Goal: Book appointment/travel/reservation

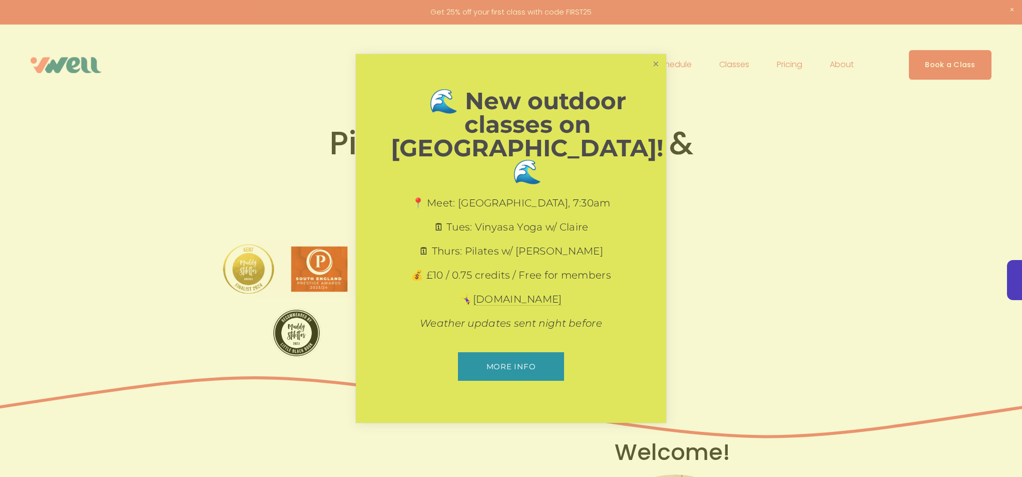
click at [653, 73] on link "Close" at bounding box center [656, 65] width 18 height 18
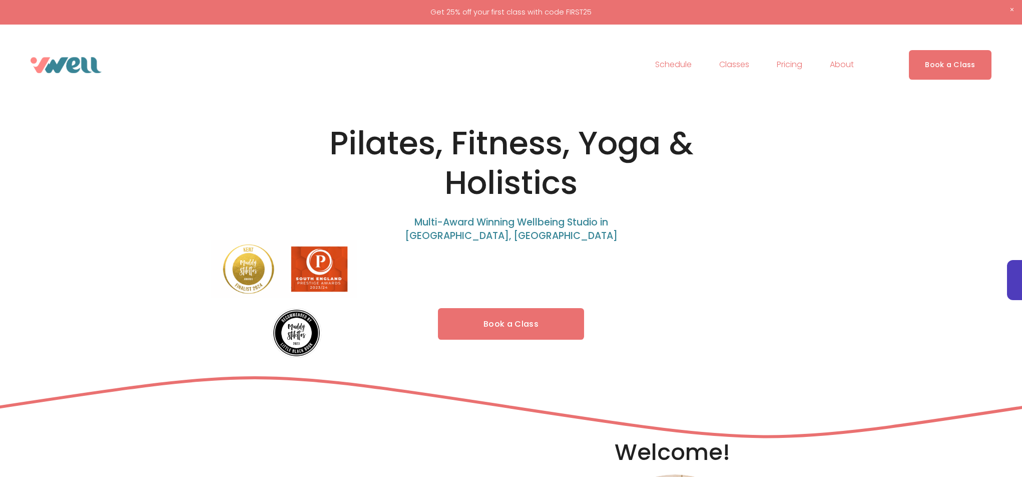
click at [583, 311] on link "Book a Class" at bounding box center [511, 324] width 146 height 32
click at [574, 319] on link "Book a Class" at bounding box center [511, 324] width 146 height 32
drag, startPoint x: 436, startPoint y: 144, endPoint x: 316, endPoint y: 139, distance: 119.8
click at [316, 139] on h1 "Pilates, Fitness, Yoga & Holistics" at bounding box center [510, 163] width 449 height 79
copy h1 "Pilates"
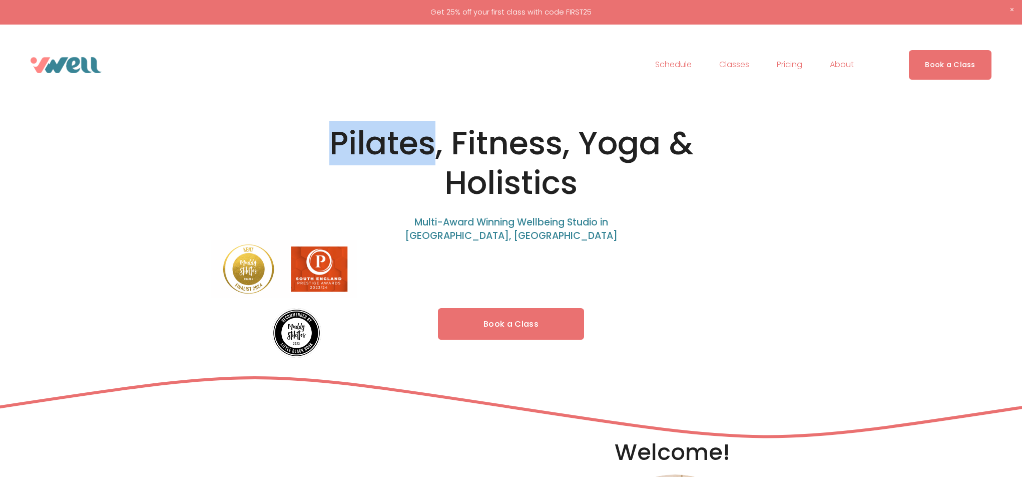
click at [547, 324] on link "Book a Class" at bounding box center [511, 324] width 146 height 32
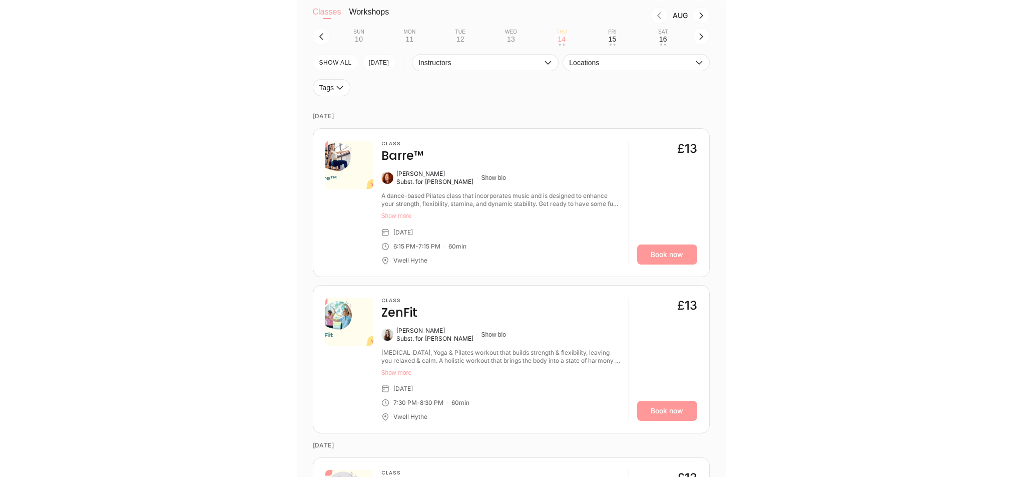
scroll to position [424, 0]
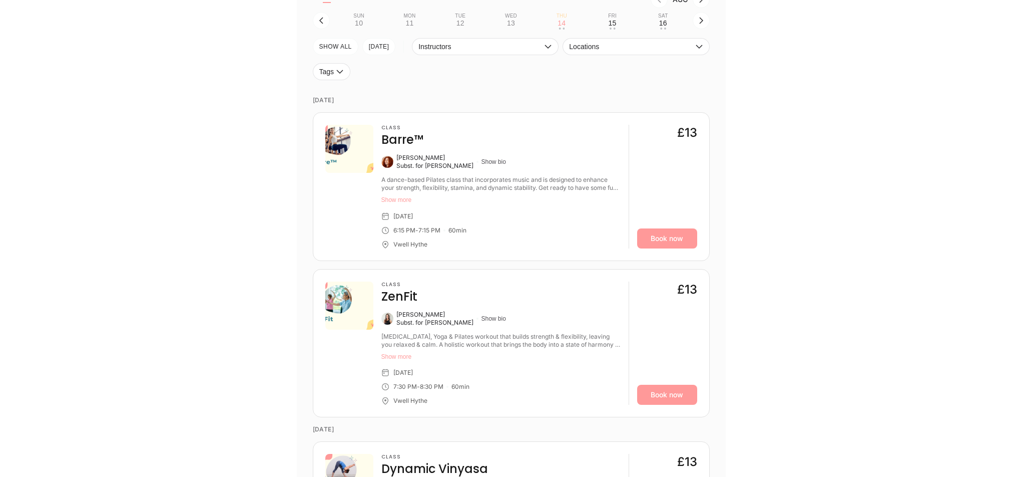
click at [564, 152] on div "Class Barre™ Caitlin McCarthy Subst. for Susanna Macaulay Show bio A dance-base…" at bounding box center [500, 187] width 239 height 124
click at [556, 150] on div "Class Barre™ Caitlin McCarthy Subst. for Susanna Macaulay Show bio A dance-base…" at bounding box center [500, 187] width 239 height 124
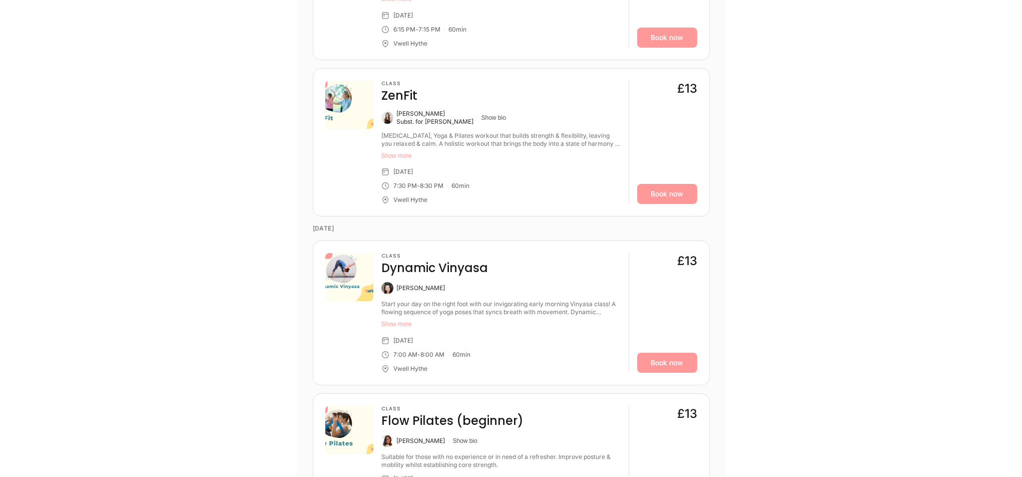
click at [510, 94] on div "Class ZenFit" at bounding box center [500, 92] width 239 height 23
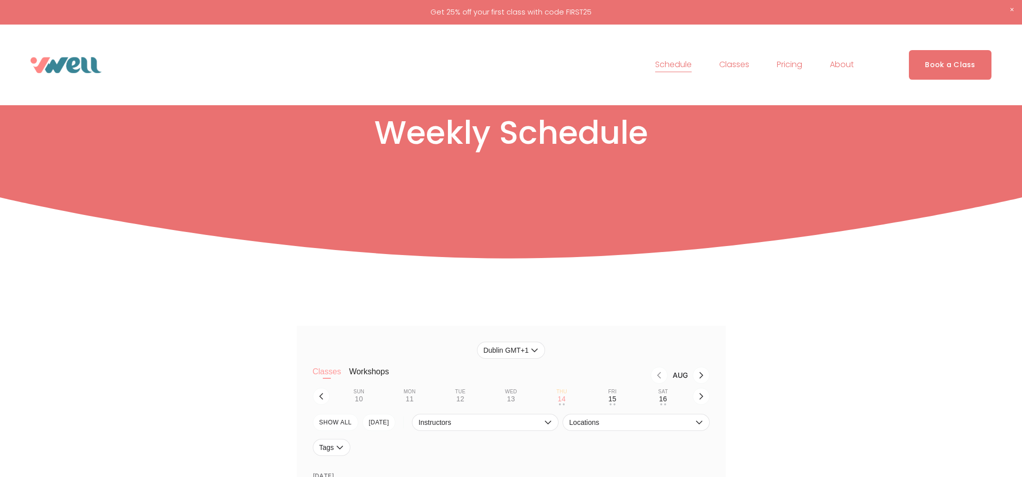
scroll to position [203, 0]
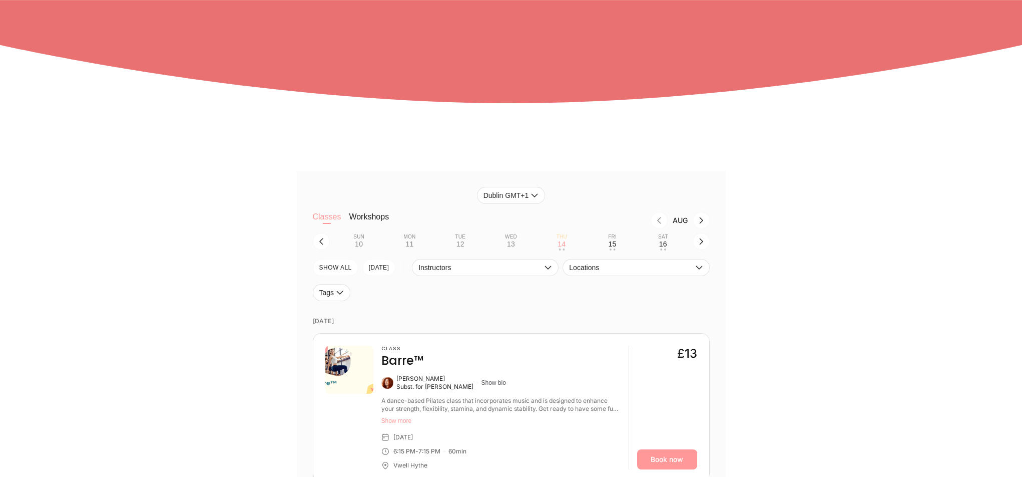
click at [375, 220] on button "Workshops" at bounding box center [369, 222] width 40 height 20
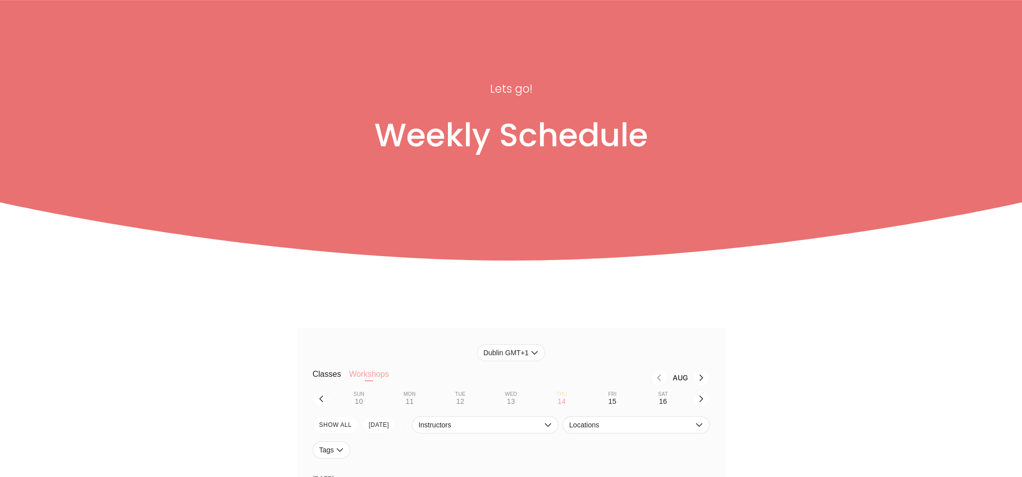
scroll to position [0, 0]
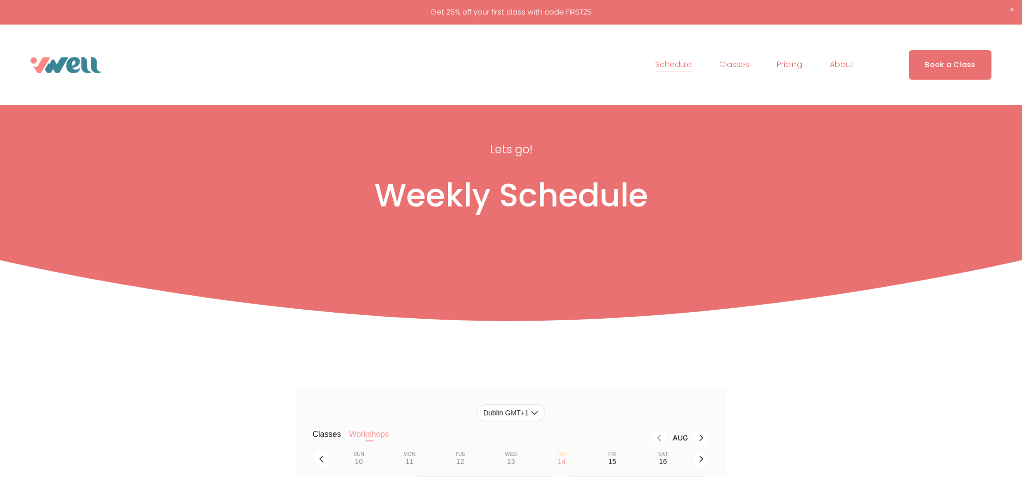
click at [775, 65] on nav "Schedule Classes Pilates Yoga Fitness Holistics Private Sessions" at bounding box center [754, 65] width 199 height 16
click at [779, 64] on link "Pricing" at bounding box center [790, 65] width 26 height 16
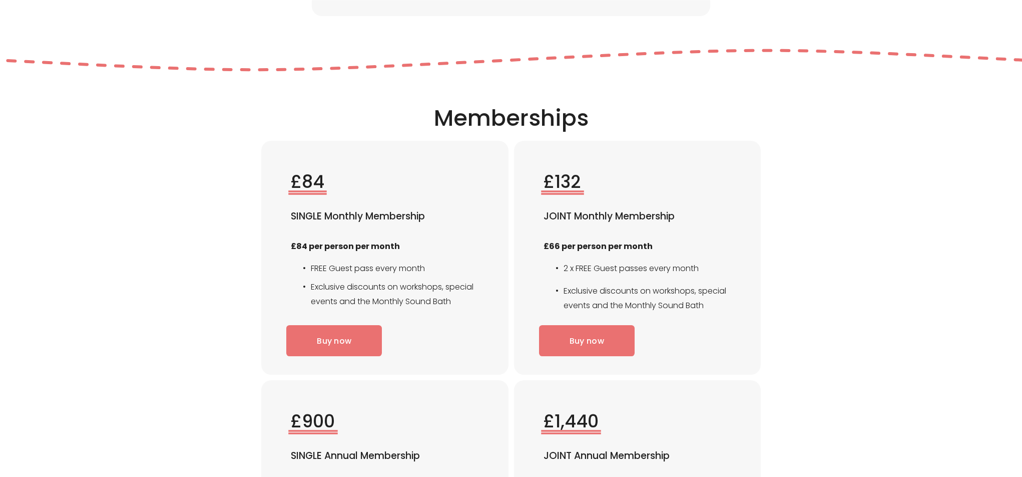
scroll to position [1445, 0]
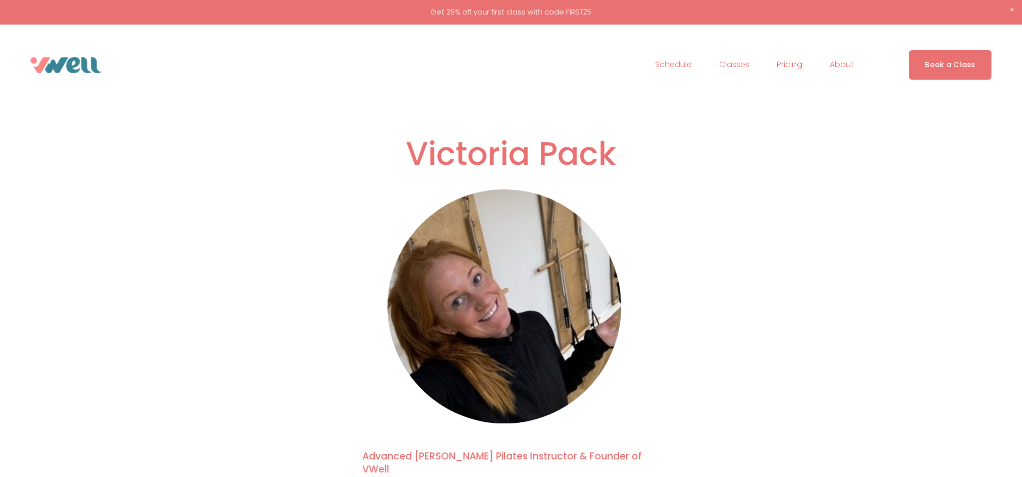
scroll to position [16, 0]
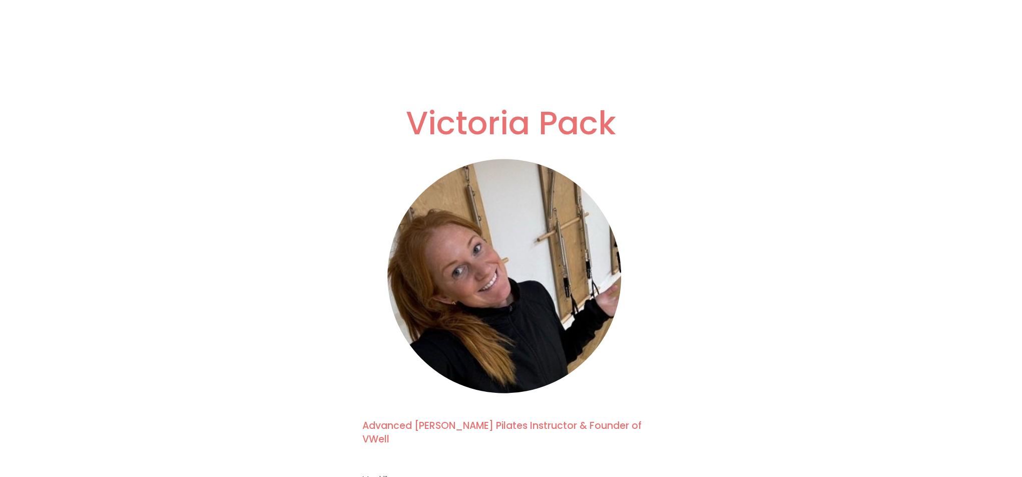
click at [500, 263] on div at bounding box center [504, 276] width 234 height 234
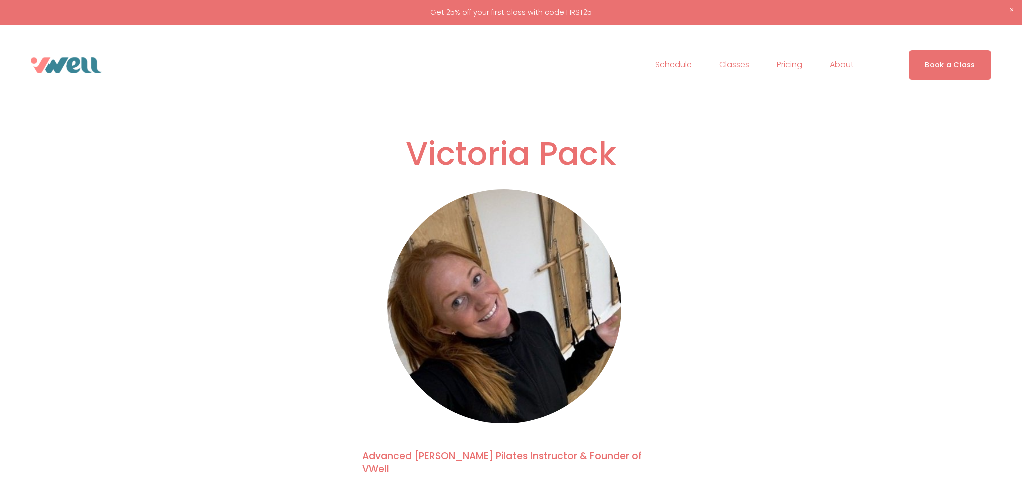
click at [87, 67] on img at bounding box center [66, 65] width 71 height 16
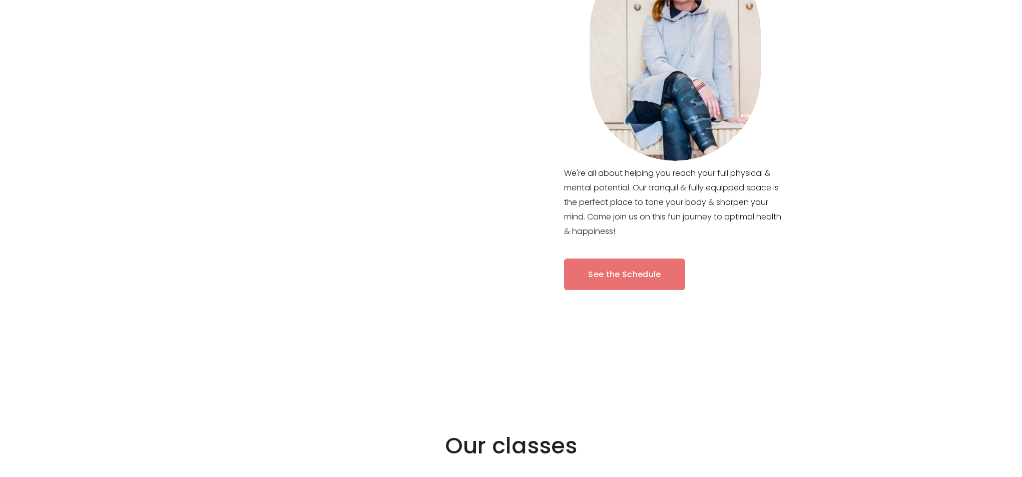
scroll to position [467, 0]
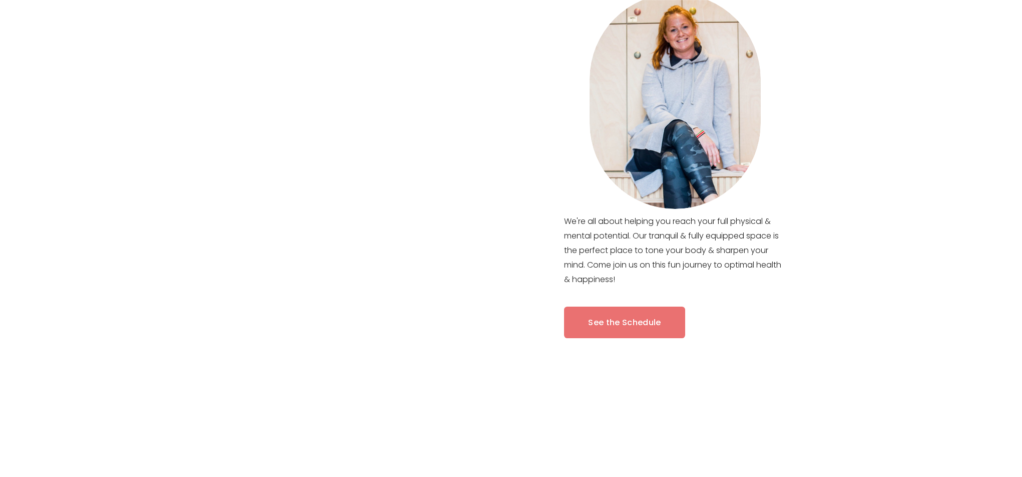
click at [602, 320] on div at bounding box center [304, 149] width 609 height 349
click at [600, 325] on div at bounding box center [304, 193] width 609 height 436
click at [628, 322] on link "See the Schedule" at bounding box center [624, 322] width 121 height 32
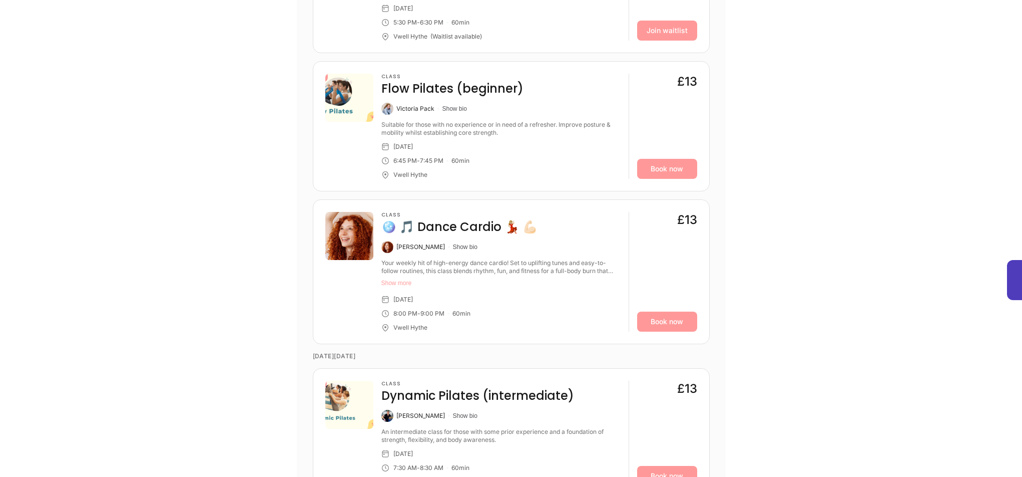
scroll to position [3177, 0]
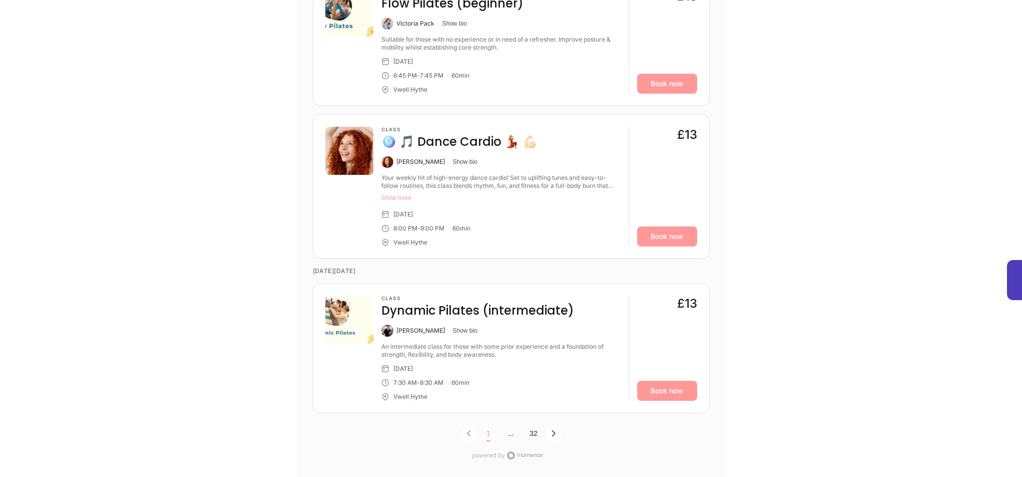
click at [535, 432] on button "32" at bounding box center [534, 433] width 23 height 16
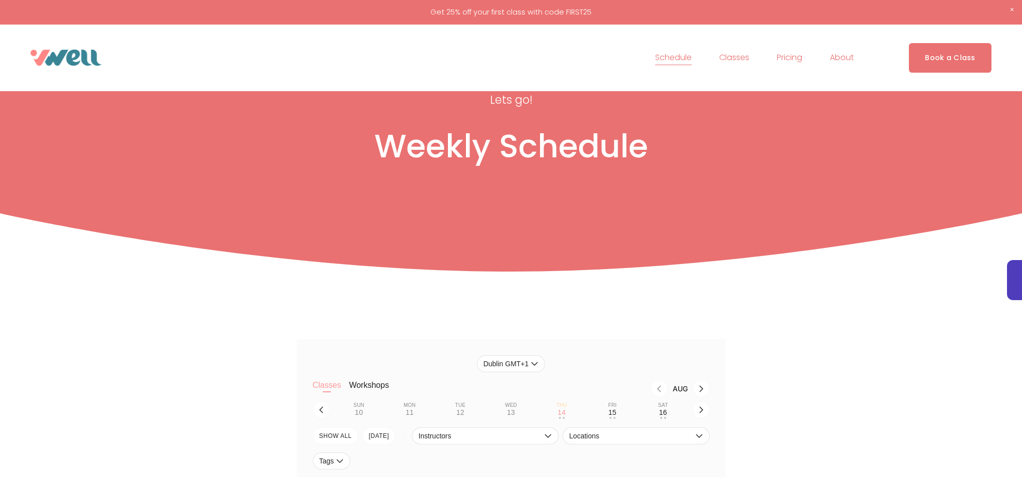
scroll to position [0, 0]
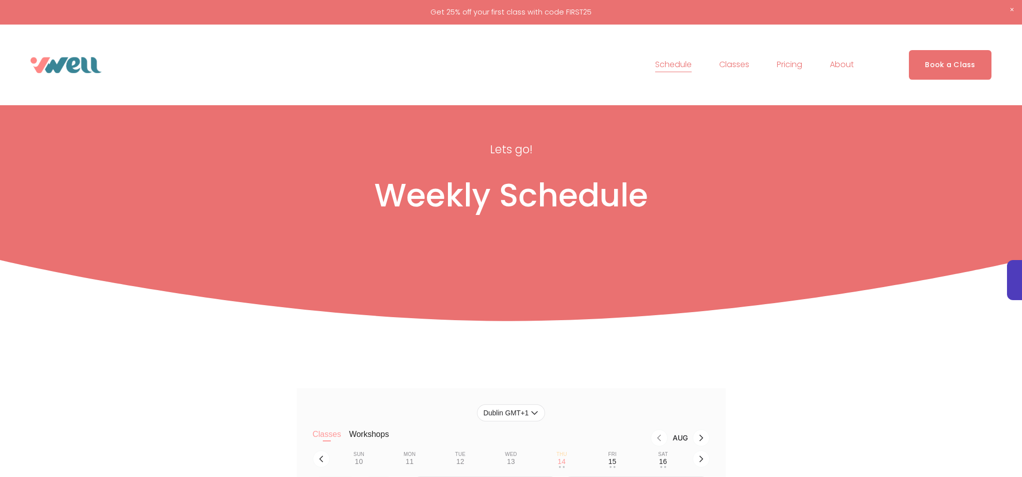
click at [797, 71] on link "Pricing" at bounding box center [790, 65] width 26 height 16
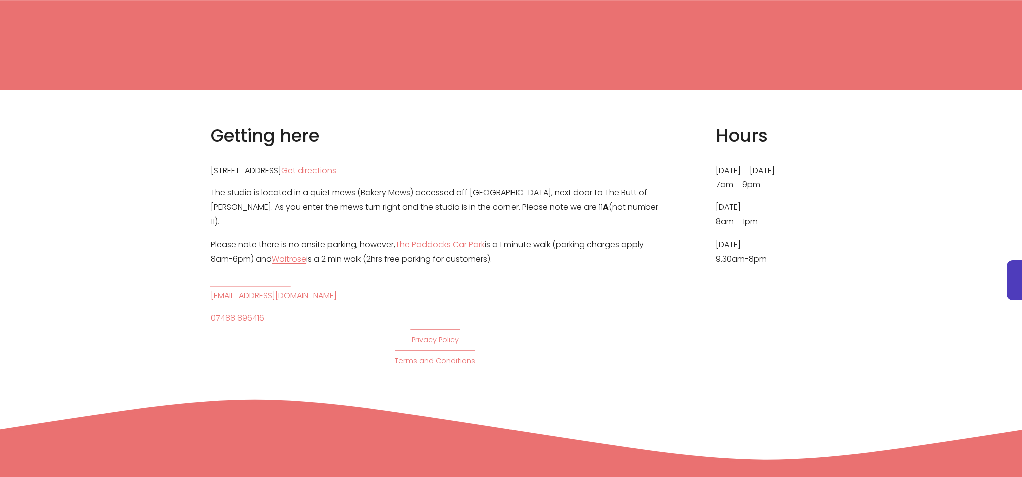
scroll to position [4598, 0]
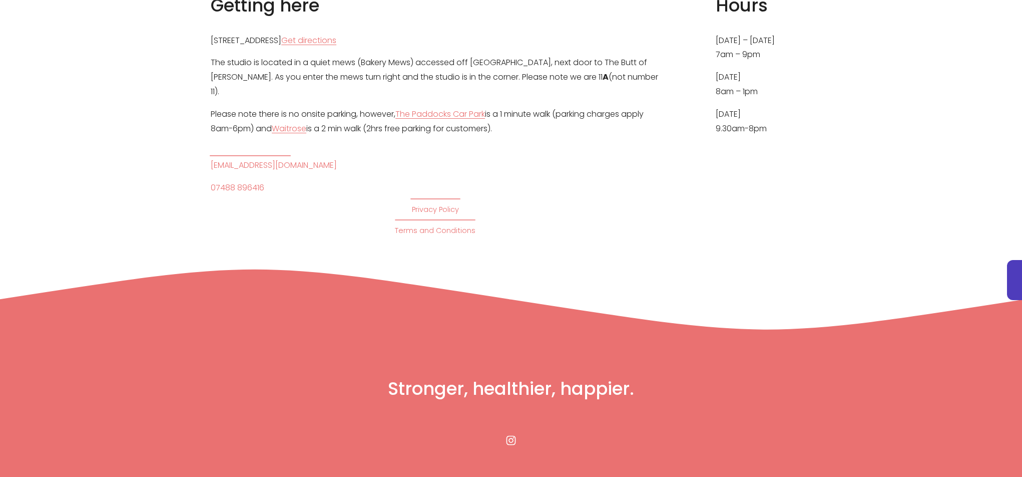
click at [513, 430] on use "Instagram" at bounding box center [511, 440] width 20 height 20
